Goal: Task Accomplishment & Management: Use online tool/utility

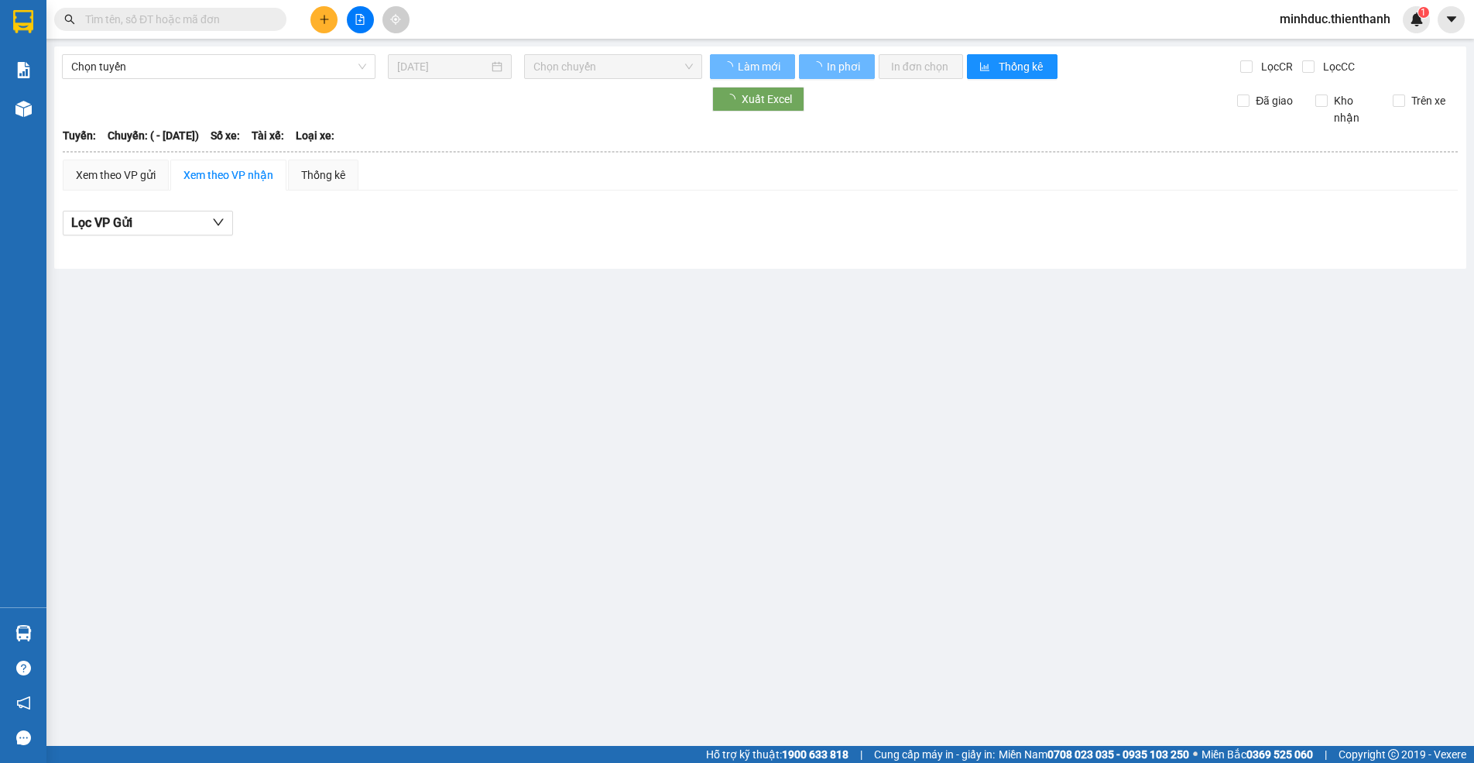
type input "[DATE]"
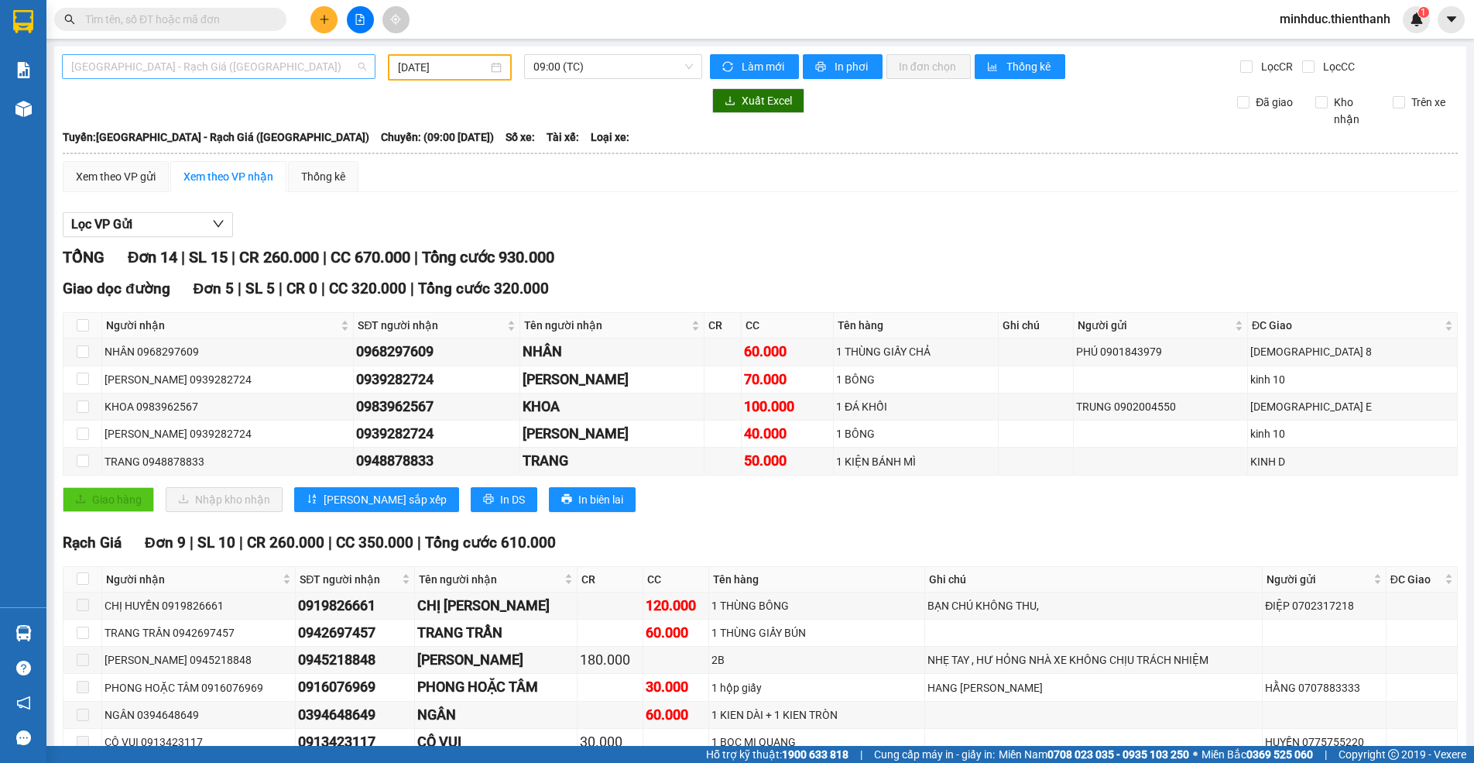
click at [178, 66] on span "[GEOGRAPHIC_DATA] - Rạch Giá ([GEOGRAPHIC_DATA])" at bounding box center [218, 66] width 295 height 23
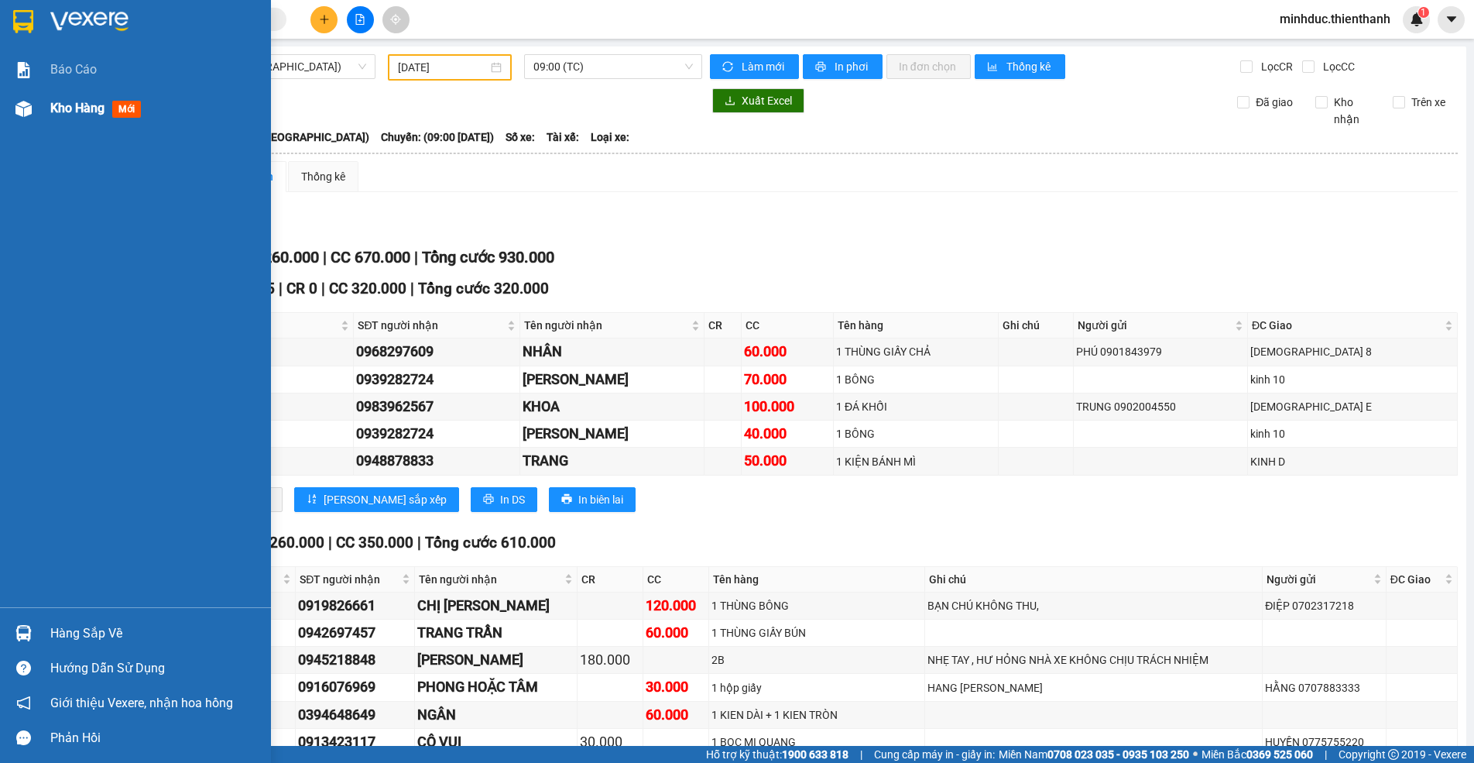
click at [41, 109] on div "Kho hàng mới" at bounding box center [135, 108] width 271 height 39
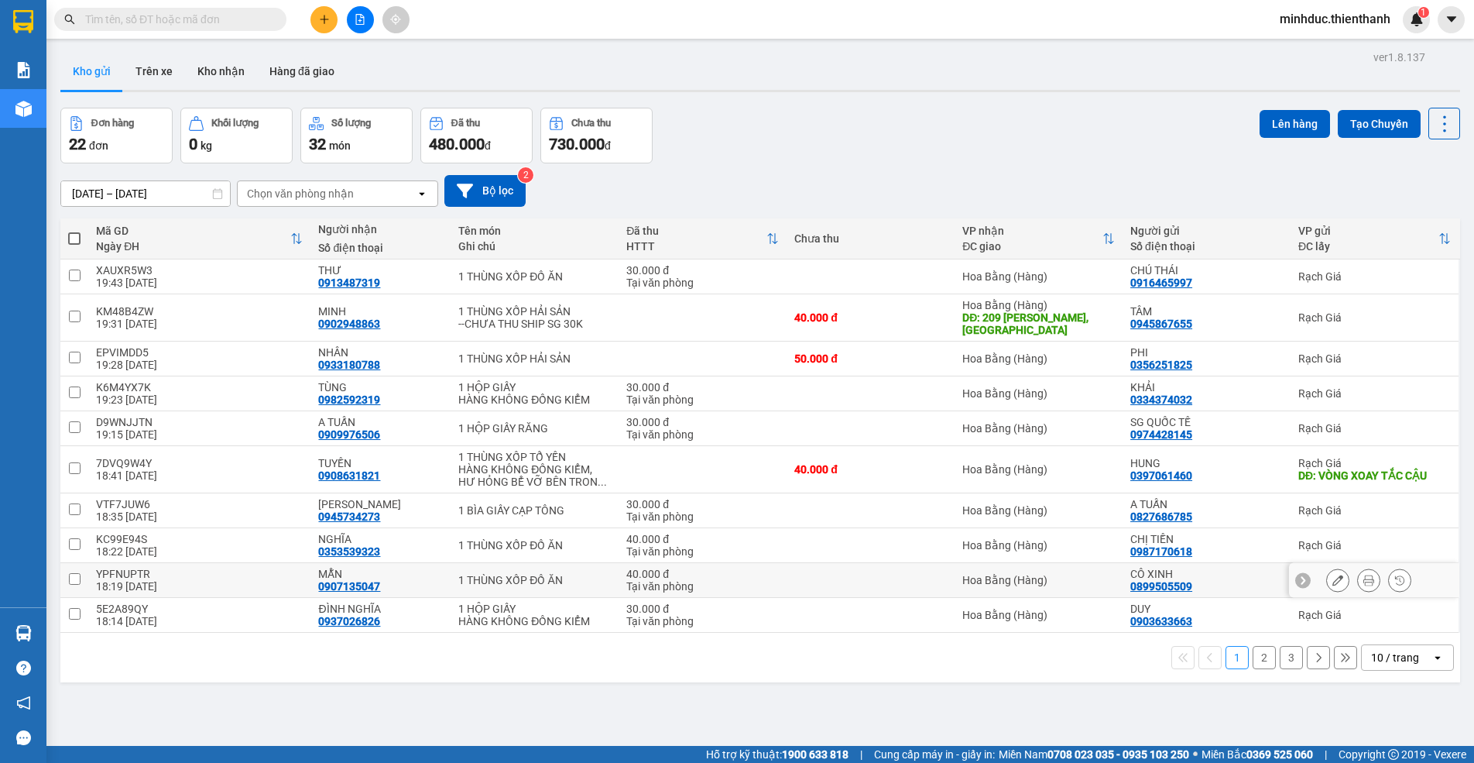
scroll to position [71, 0]
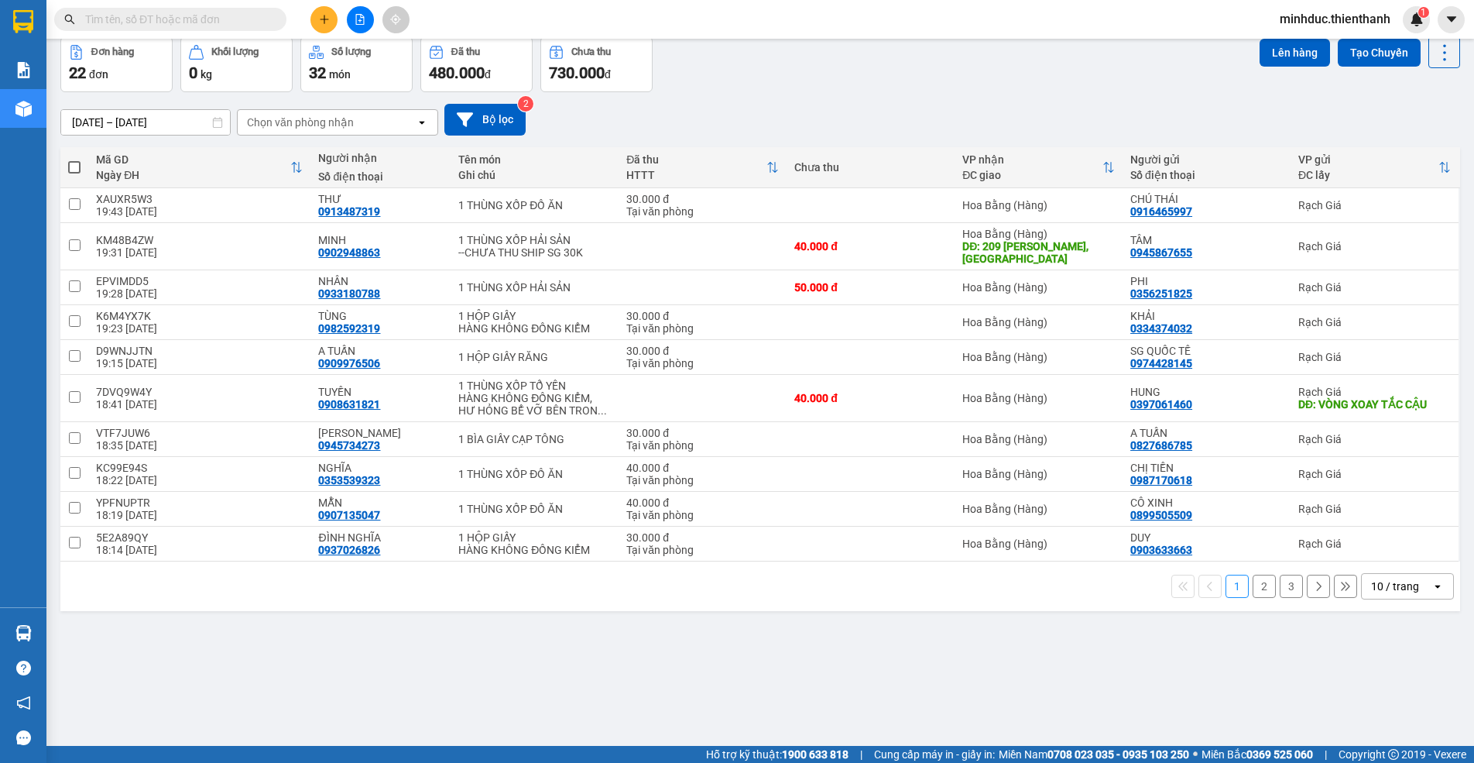
click at [1407, 583] on div "10 / trang" at bounding box center [1397, 586] width 70 height 25
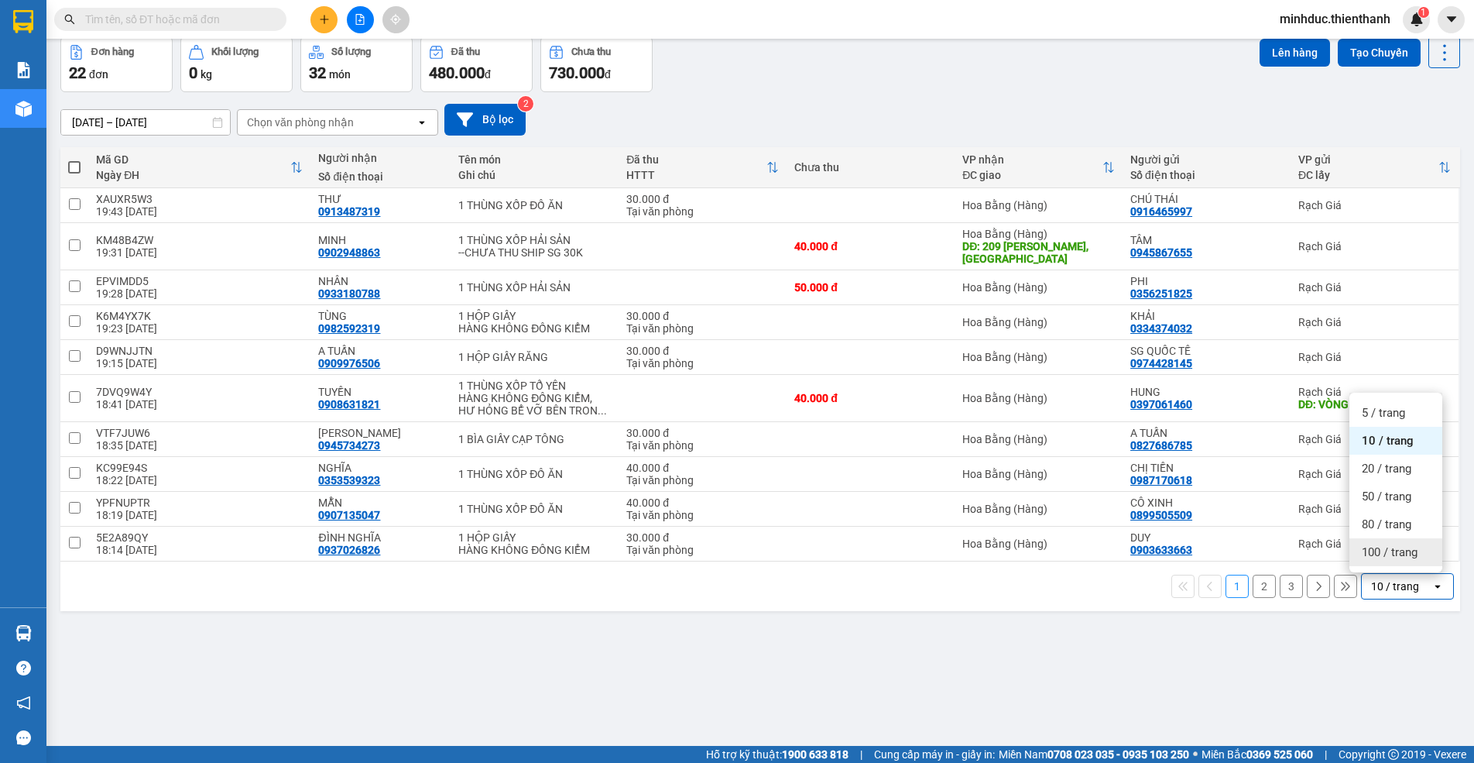
click at [1387, 547] on span "100 / trang" at bounding box center [1390, 551] width 56 height 15
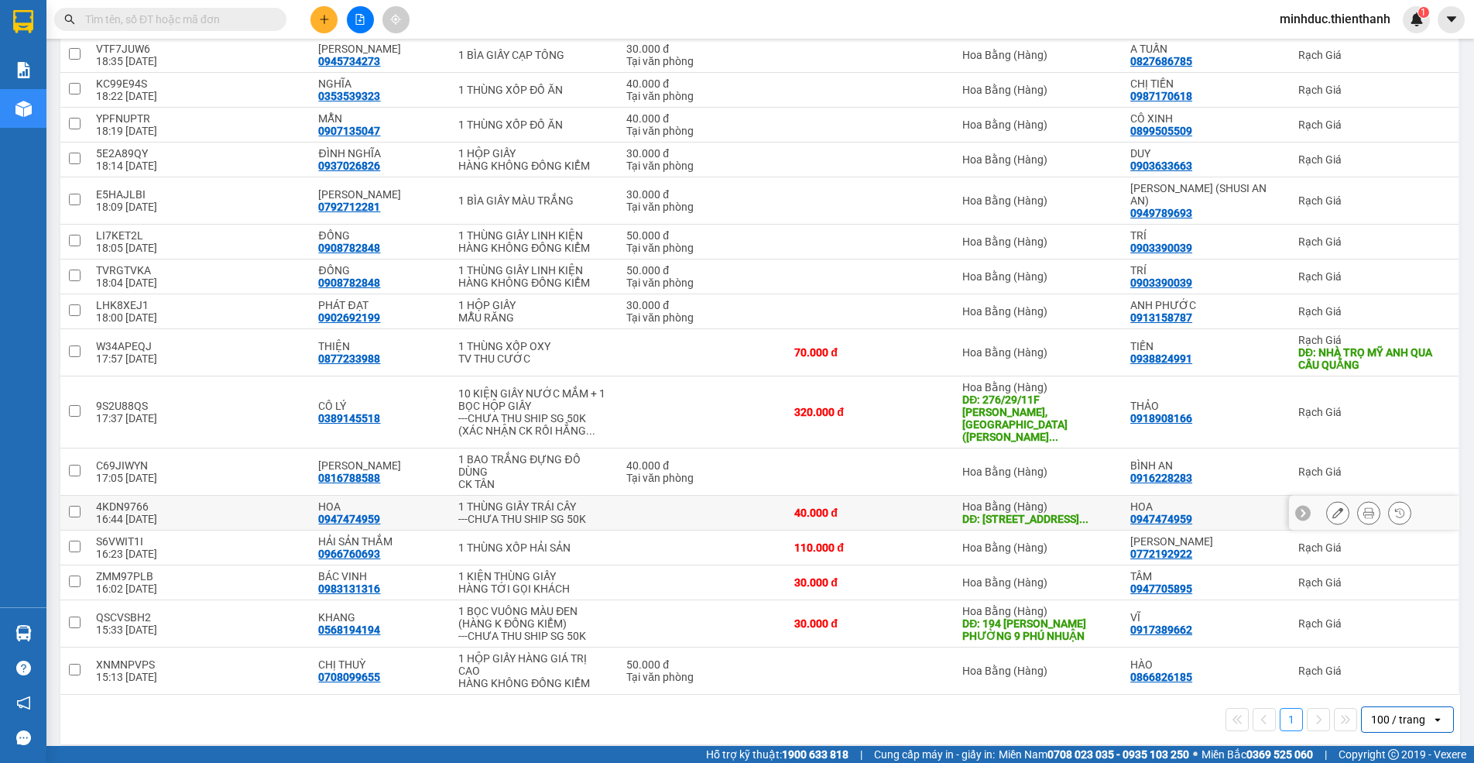
scroll to position [0, 0]
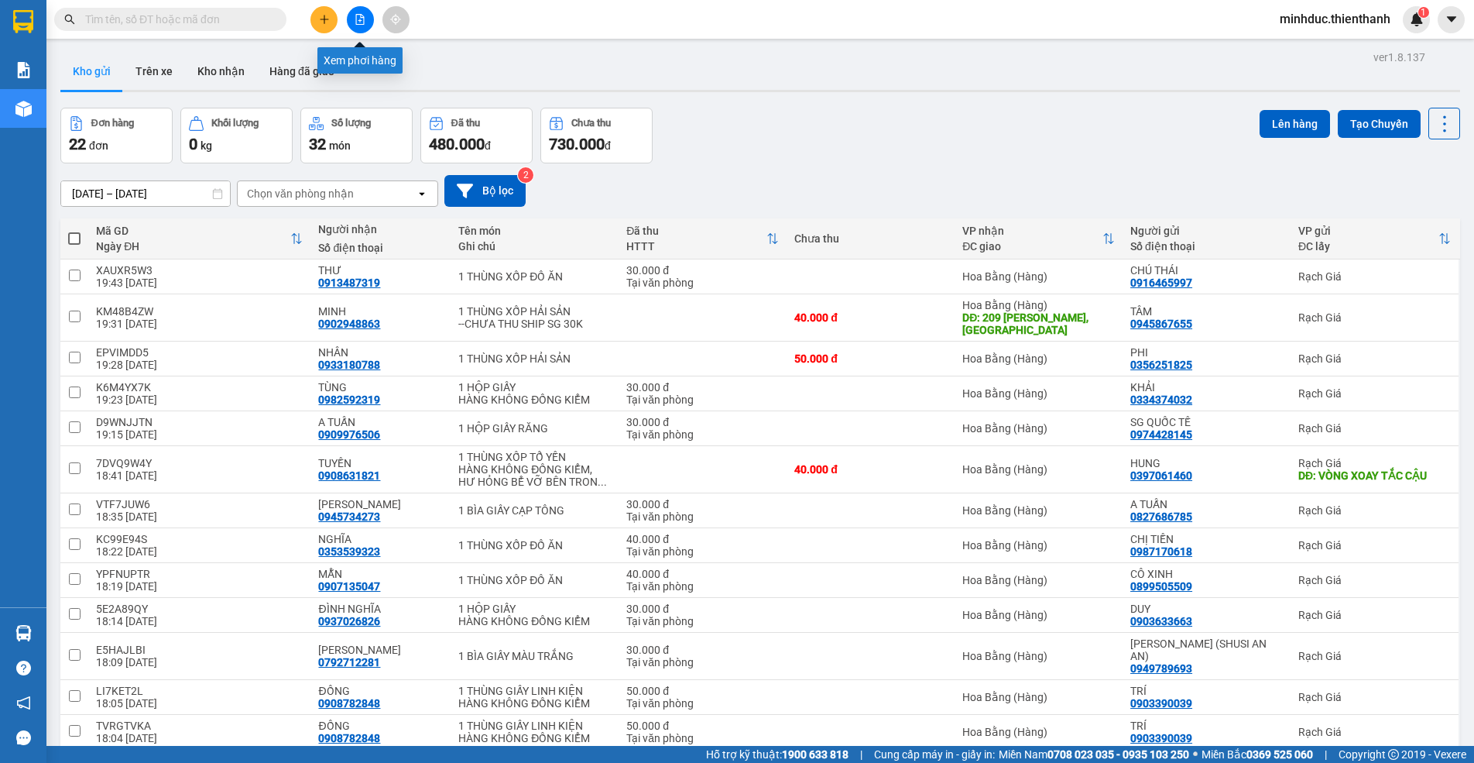
click at [365, 22] on icon "file-add" at bounding box center [360, 19] width 11 height 11
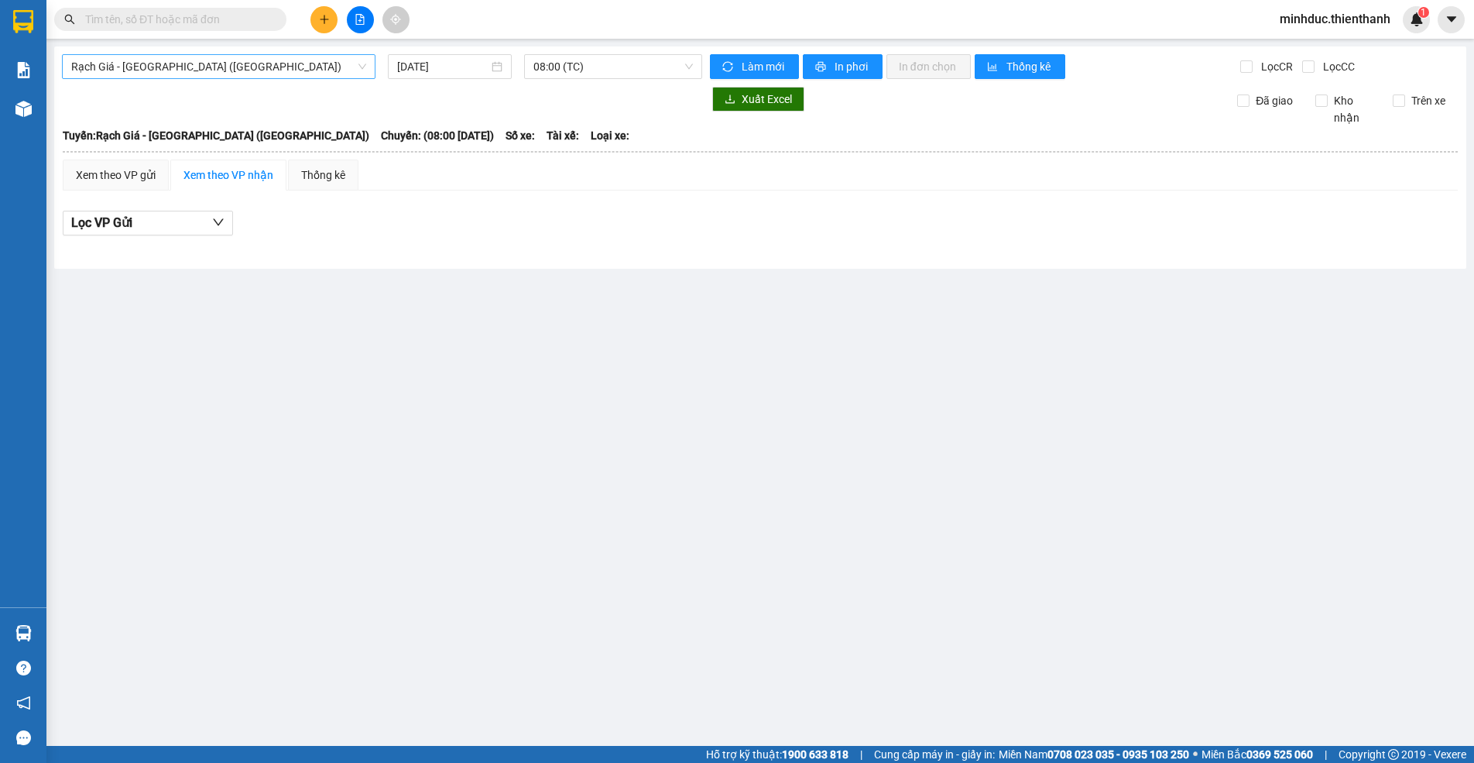
click at [204, 62] on span "Rạch Giá - [GEOGRAPHIC_DATA] ([GEOGRAPHIC_DATA])" at bounding box center [218, 66] width 295 height 23
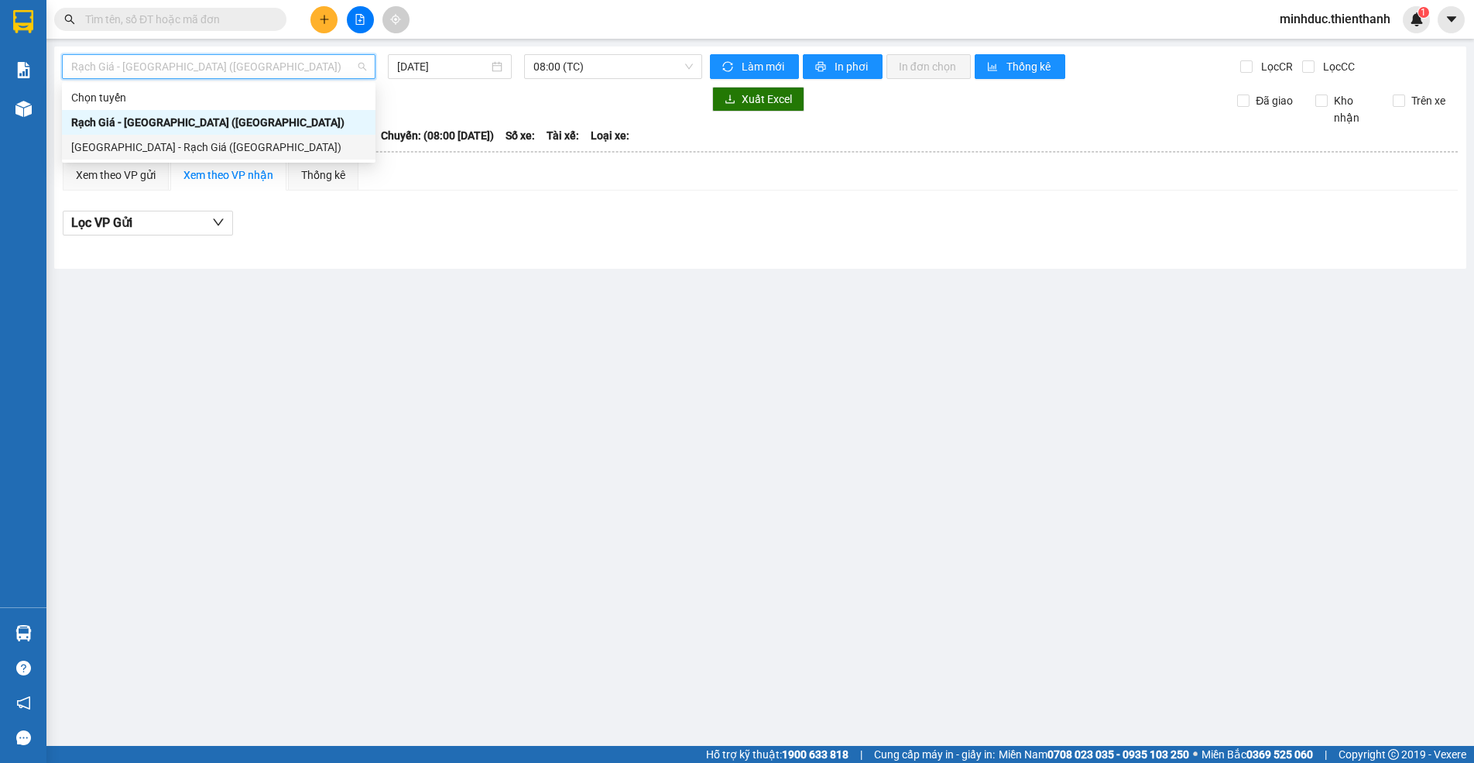
click at [174, 151] on div "[GEOGRAPHIC_DATA] - Rạch Giá ([GEOGRAPHIC_DATA])" at bounding box center [218, 147] width 295 height 17
type input "[DATE]"
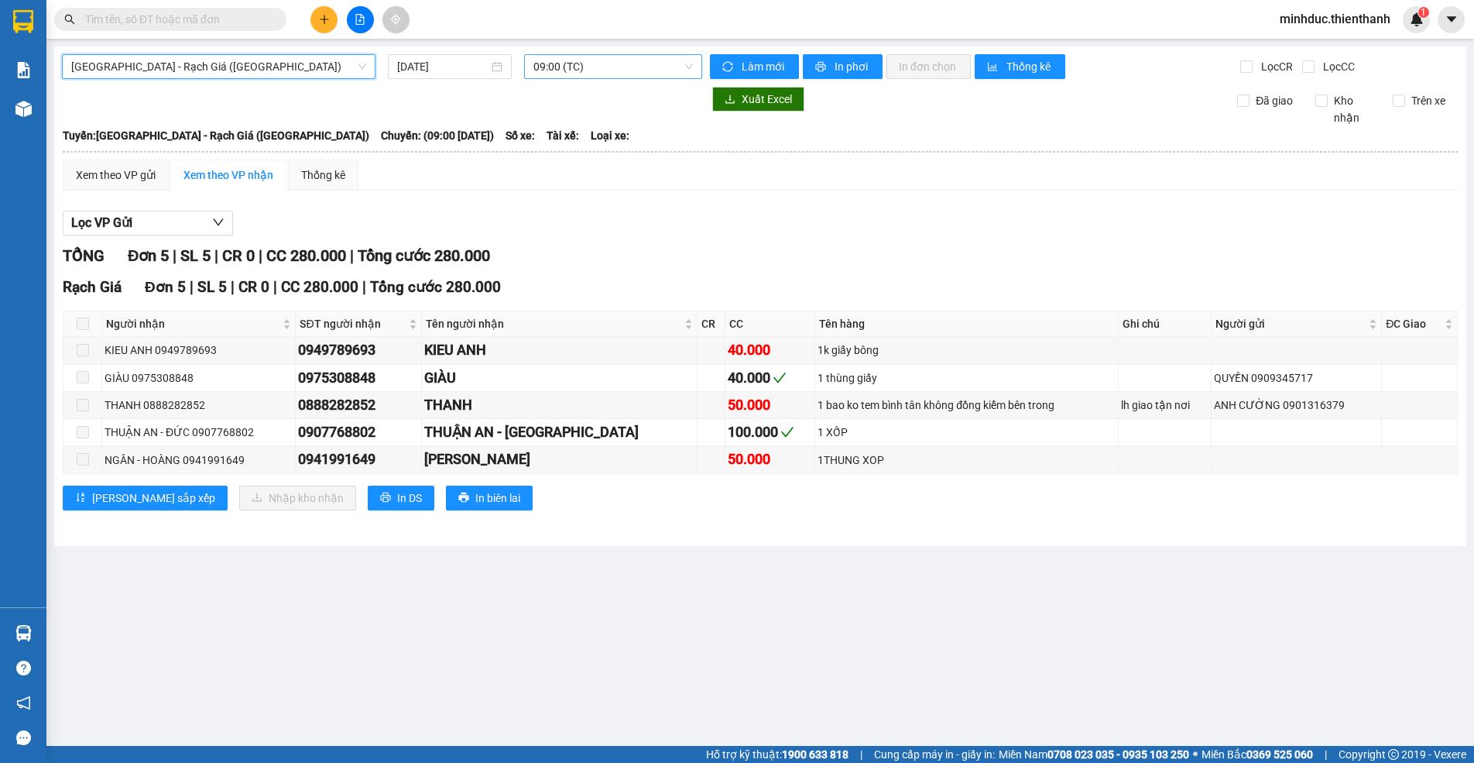
click at [562, 64] on span "09:00 (TC)" at bounding box center [612, 66] width 159 height 23
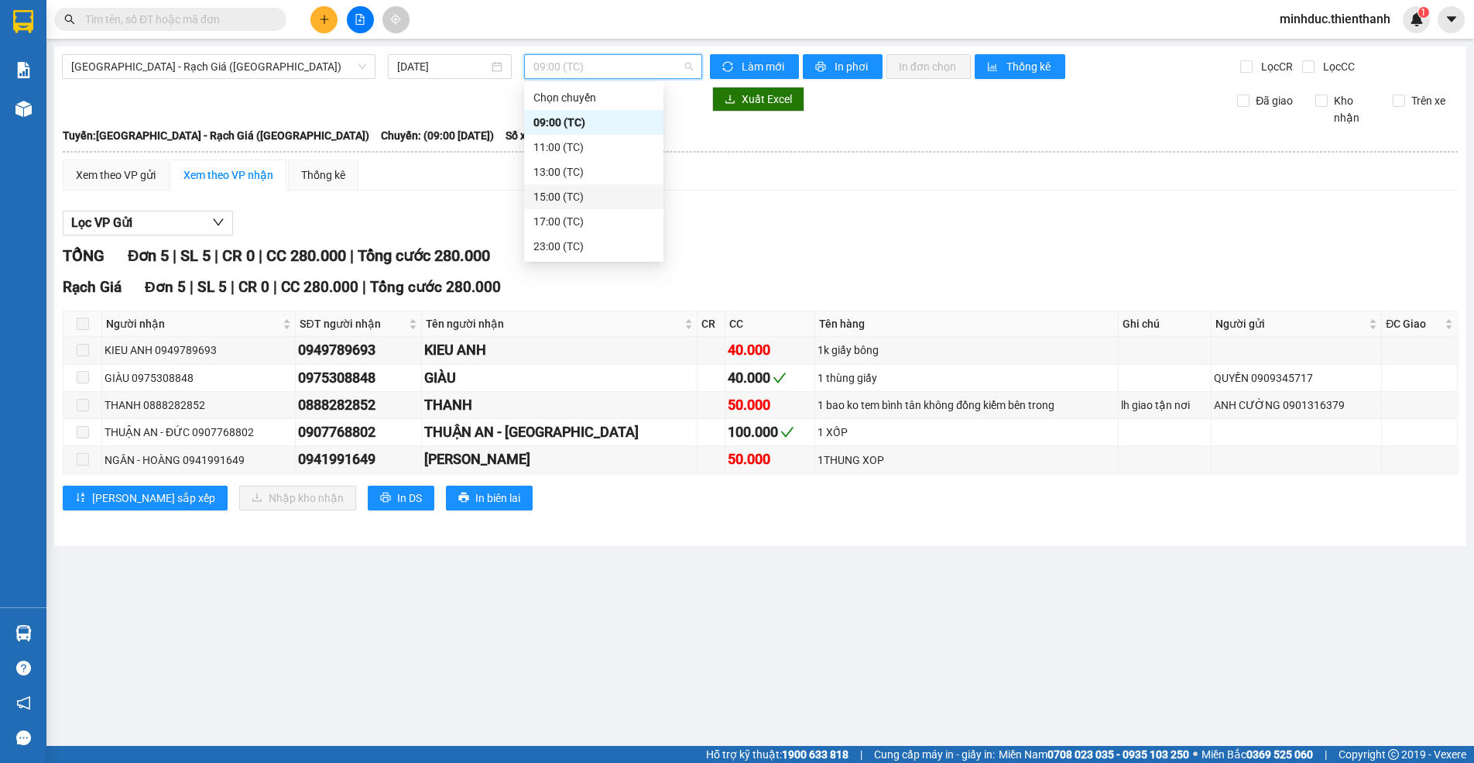
click at [565, 189] on div "15:00 (TC)" at bounding box center [593, 196] width 121 height 17
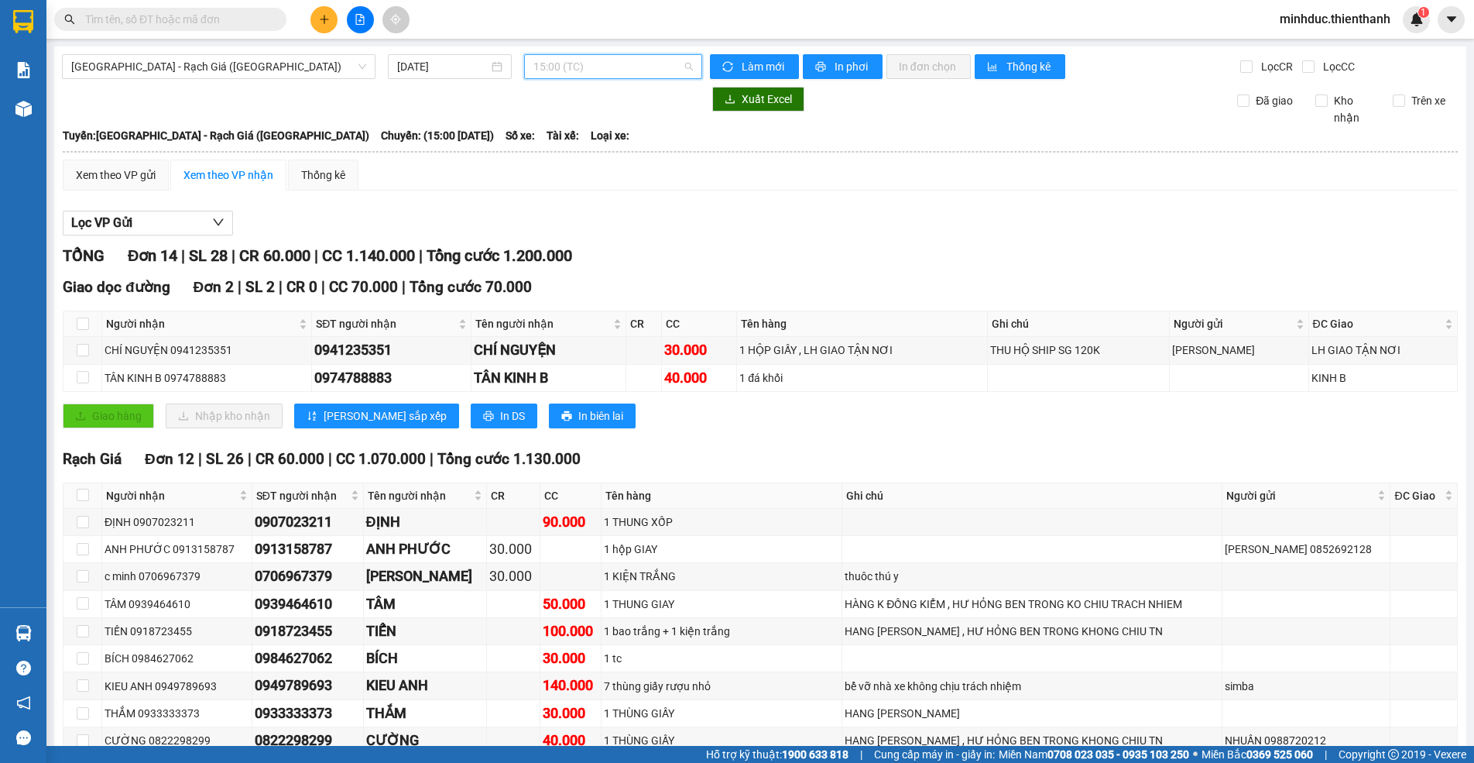
click at [612, 57] on span "15:00 (TC)" at bounding box center [612, 66] width 159 height 23
click at [566, 221] on div "17:00 (TC)" at bounding box center [590, 221] width 121 height 17
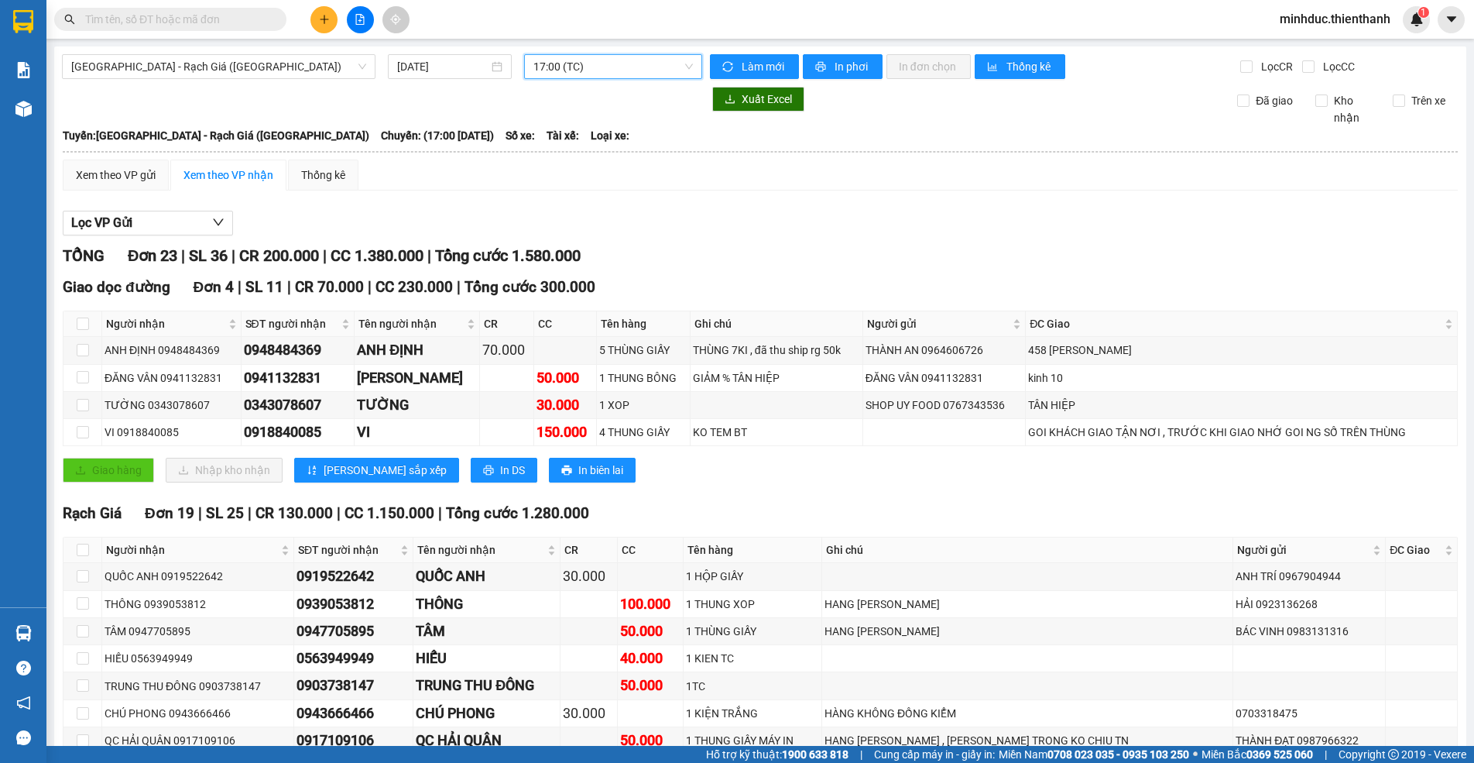
click at [603, 54] on div "17:00 (TC)" at bounding box center [613, 66] width 178 height 25
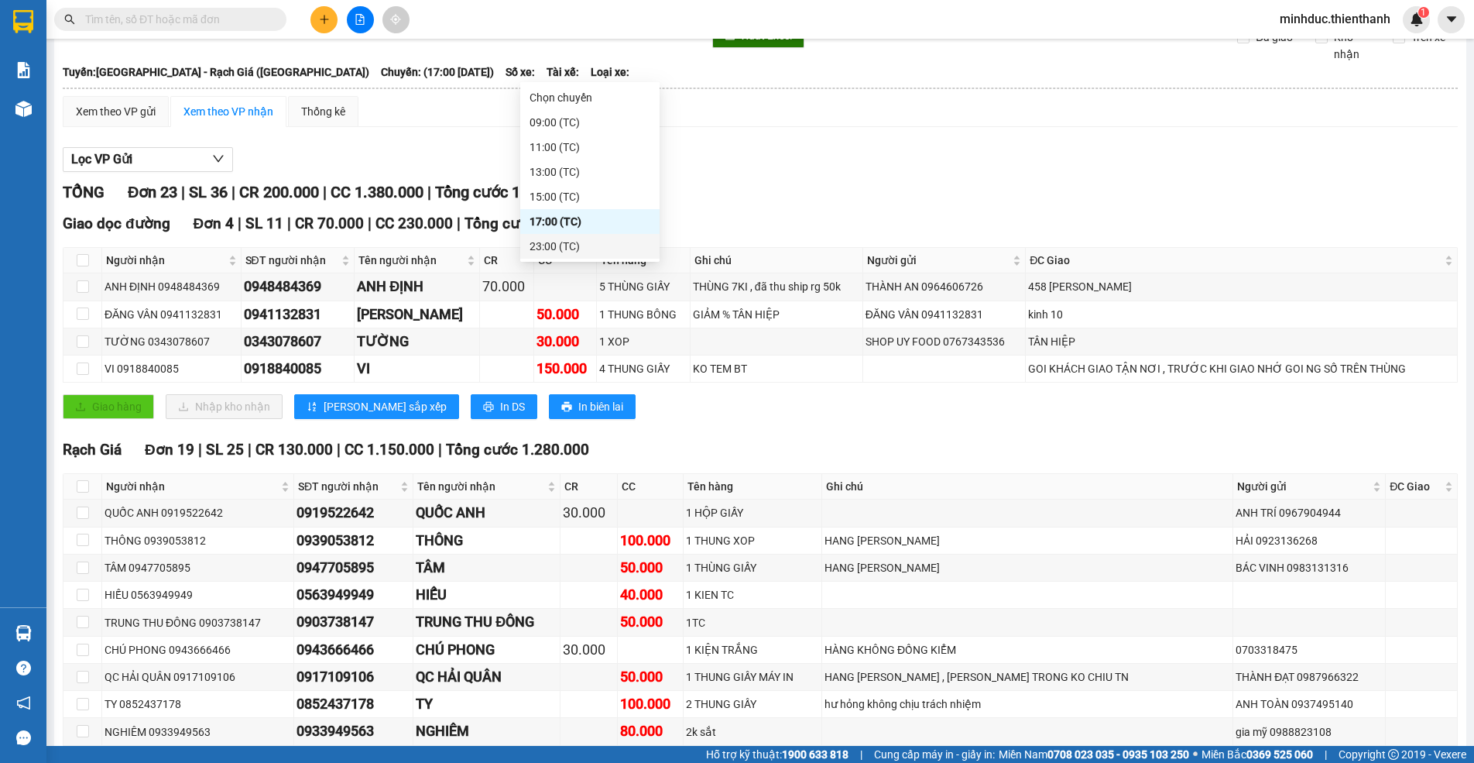
scroll to position [155, 0]
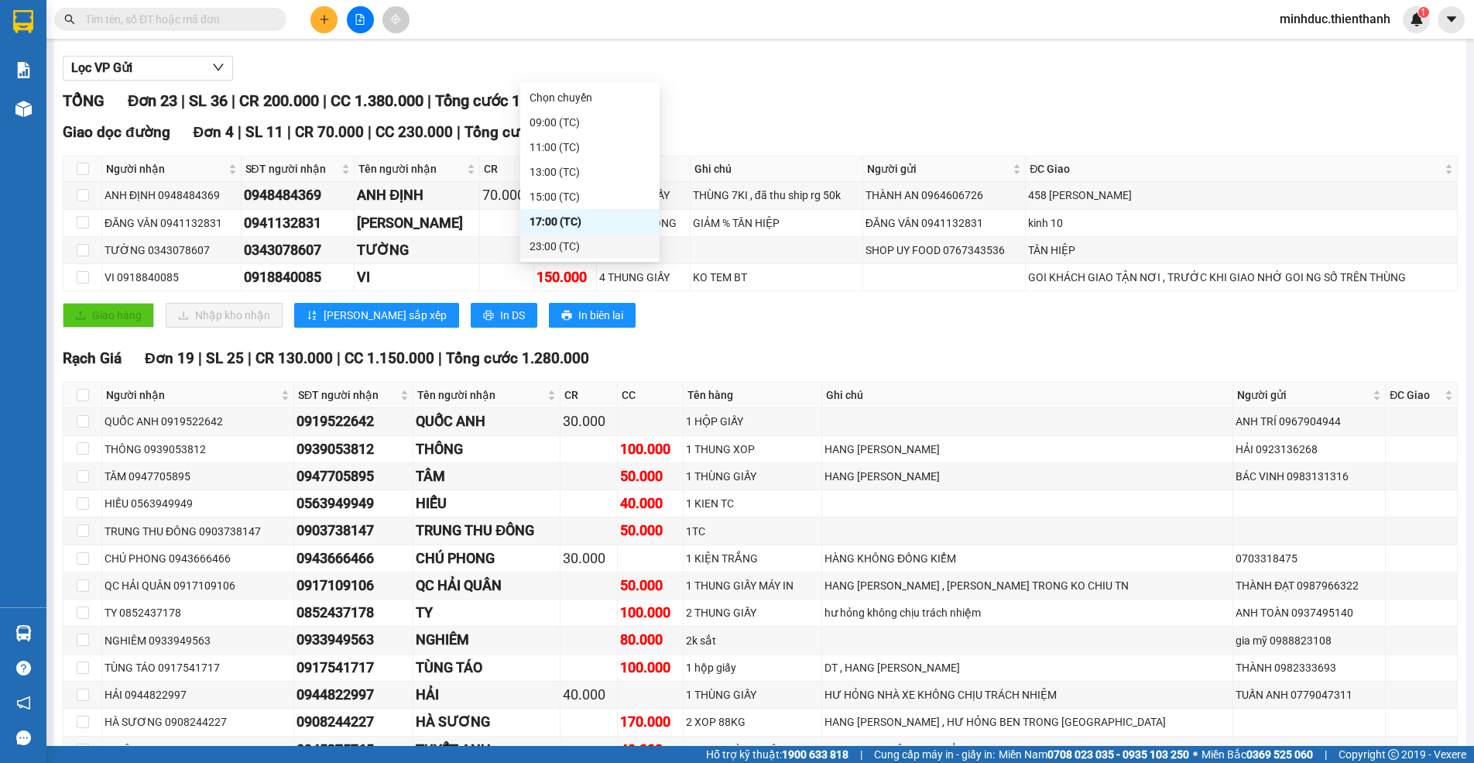
click at [547, 243] on div "23:00 (TC)" at bounding box center [590, 246] width 121 height 17
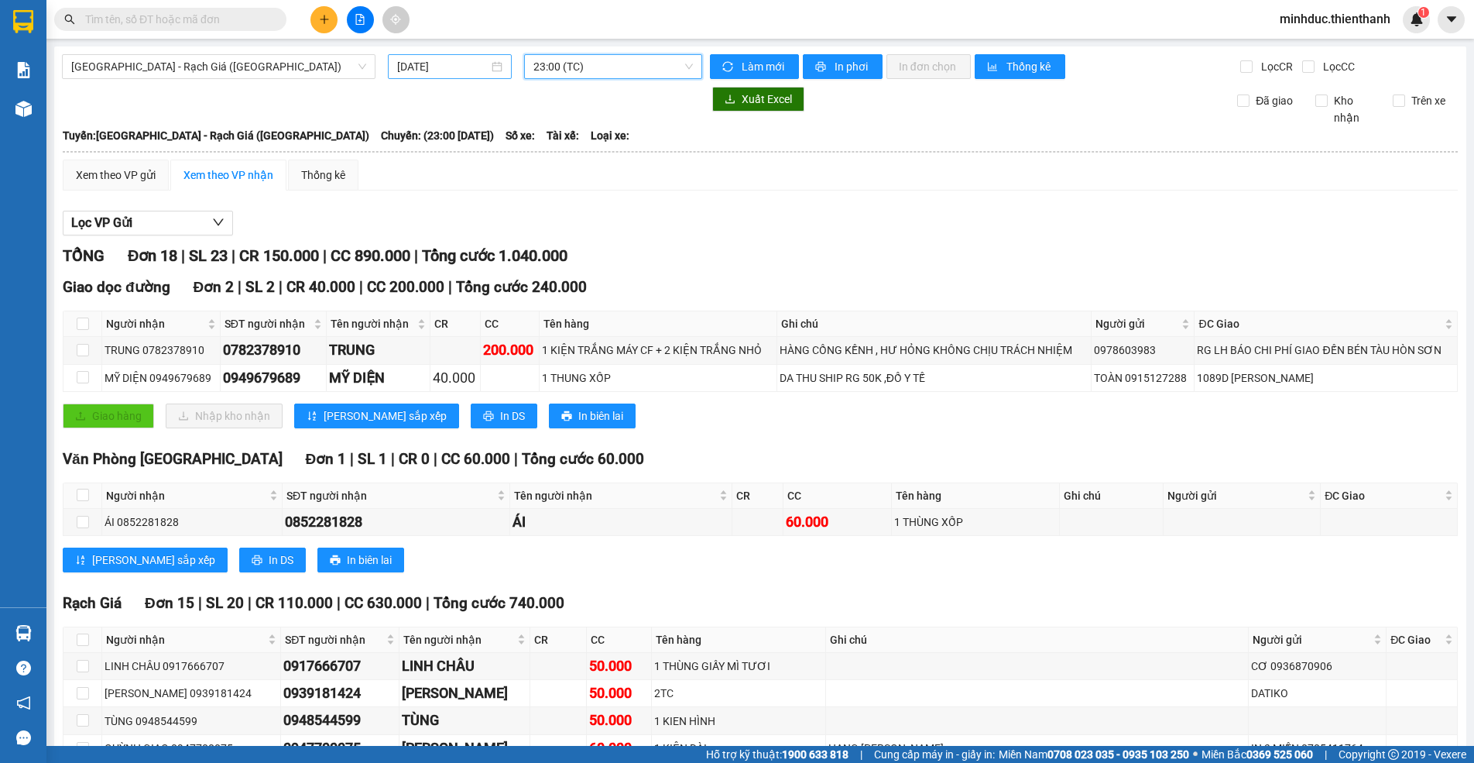
click at [434, 74] on input "[DATE]" at bounding box center [442, 66] width 91 height 17
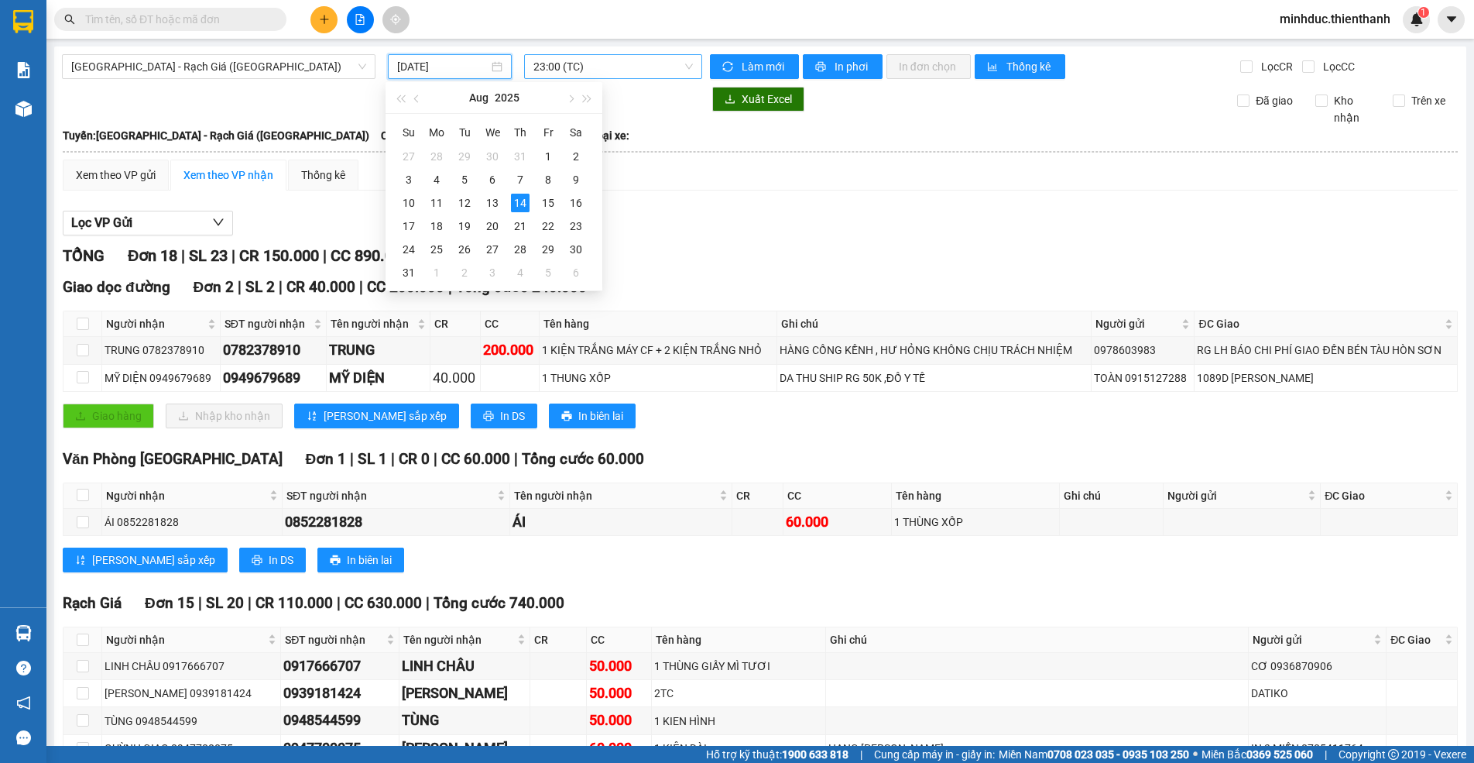
click at [660, 60] on span "23:00 (TC)" at bounding box center [612, 66] width 159 height 23
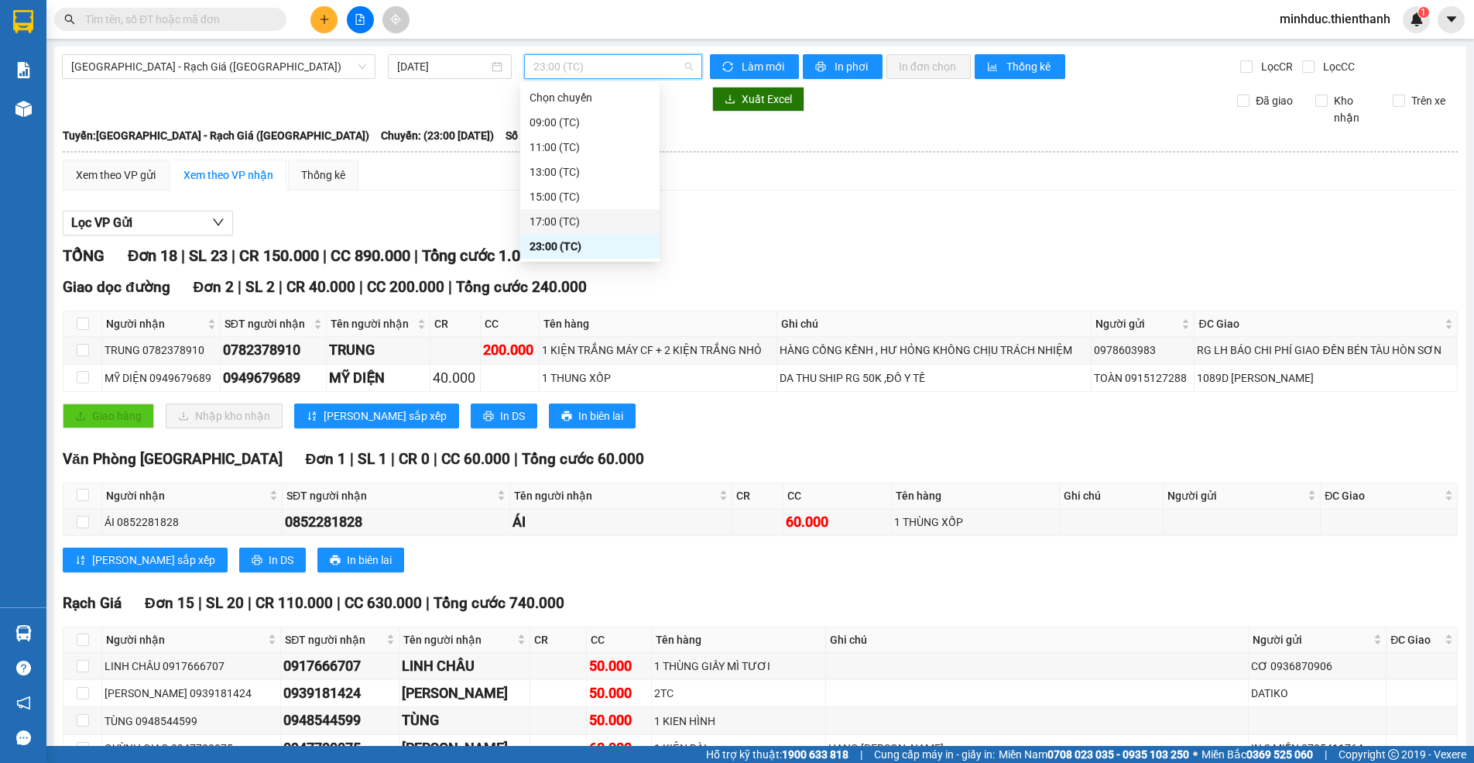
click at [567, 221] on div "17:00 (TC)" at bounding box center [590, 221] width 121 height 17
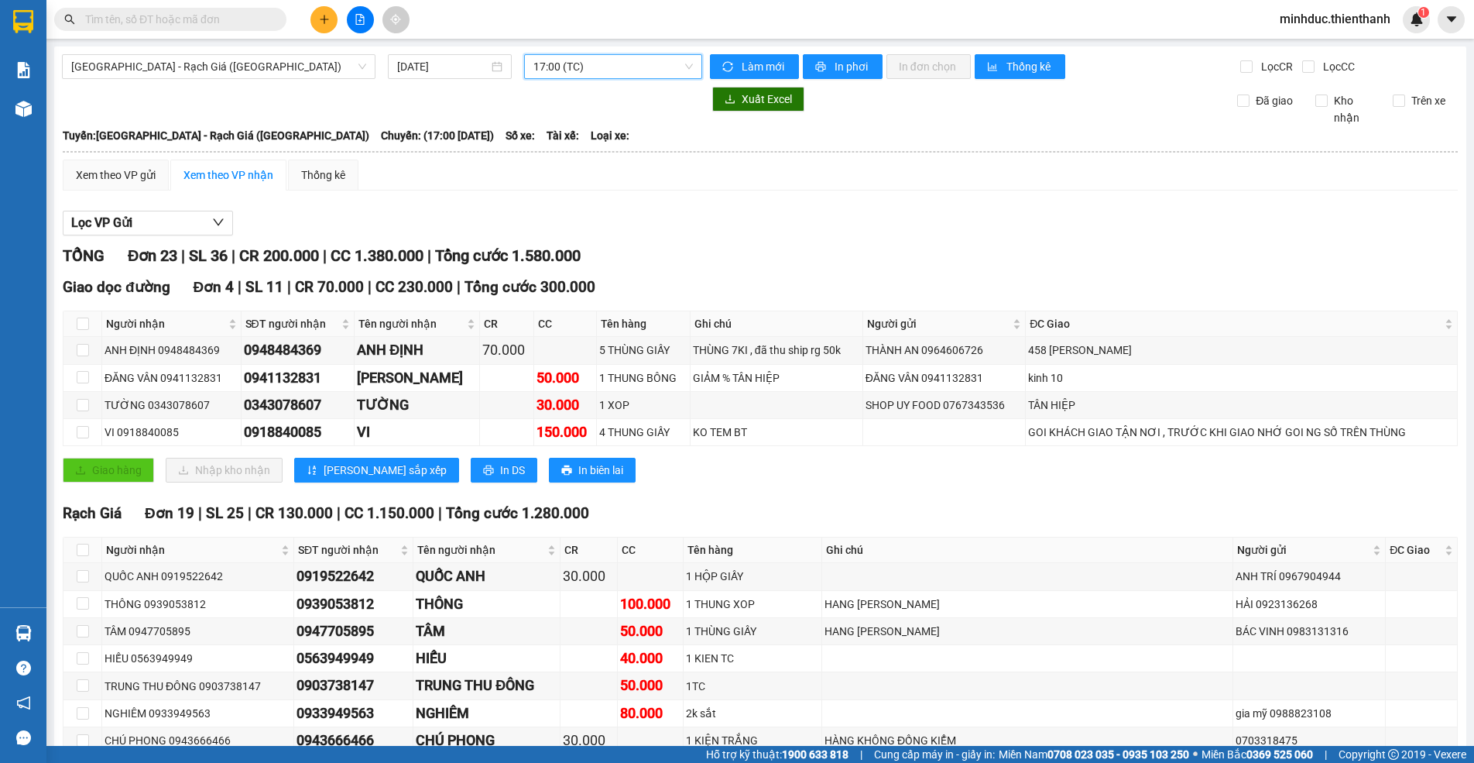
click at [636, 74] on span "17:00 (TC)" at bounding box center [612, 66] width 159 height 23
click at [551, 243] on div "23:00 (TC)" at bounding box center [590, 246] width 121 height 17
